Goal: Task Accomplishment & Management: Use online tool/utility

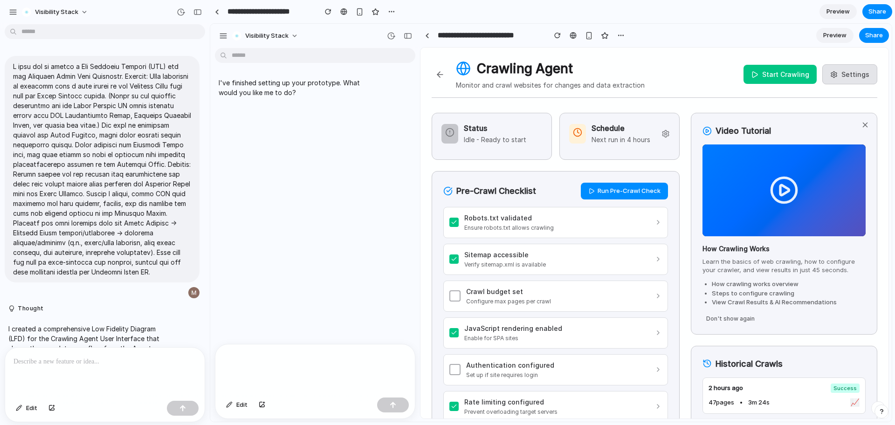
scroll to position [11529, 0]
